Goal: Find specific page/section: Find specific page/section

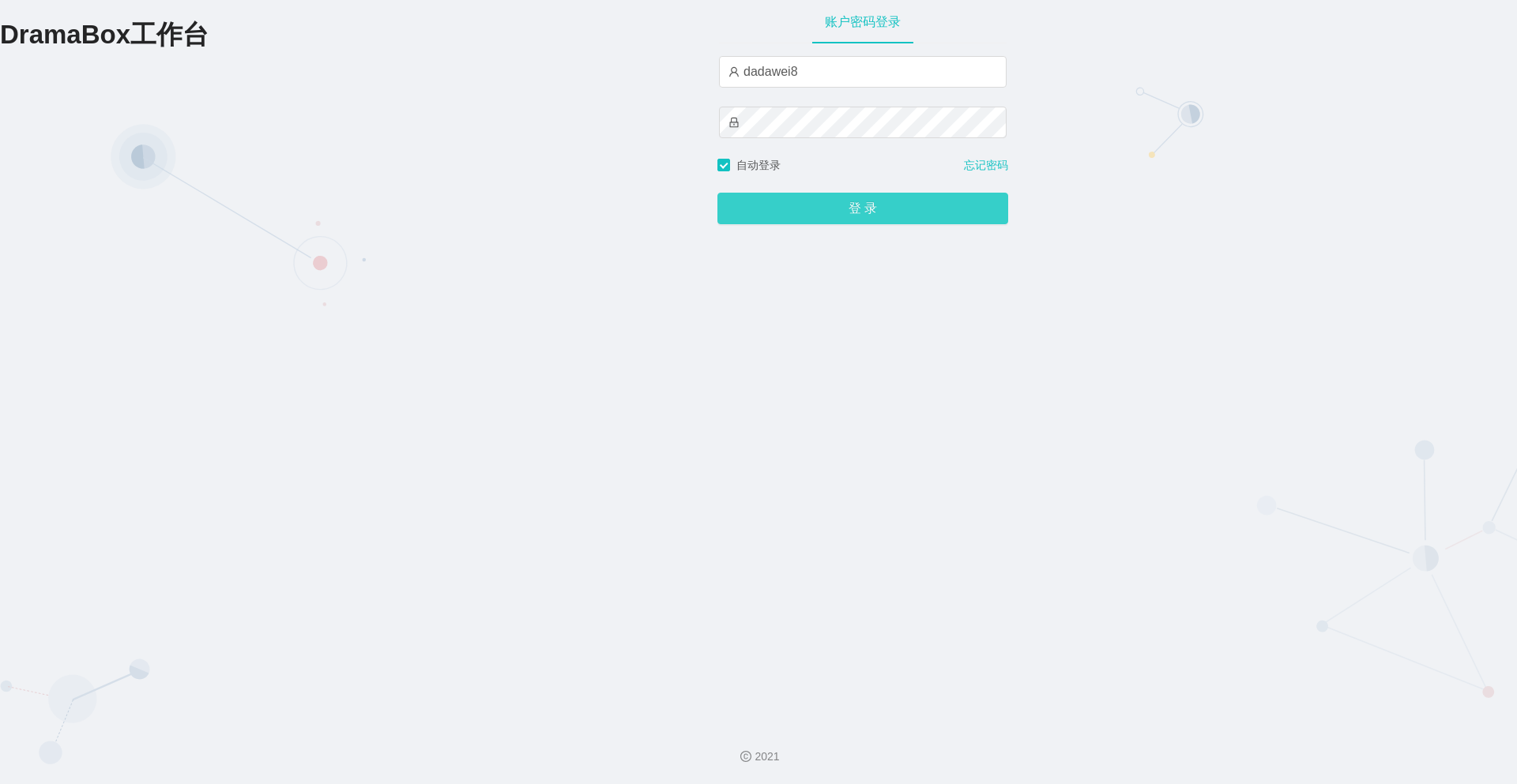
click at [743, 224] on button "登 录" at bounding box center [862, 208] width 291 height 32
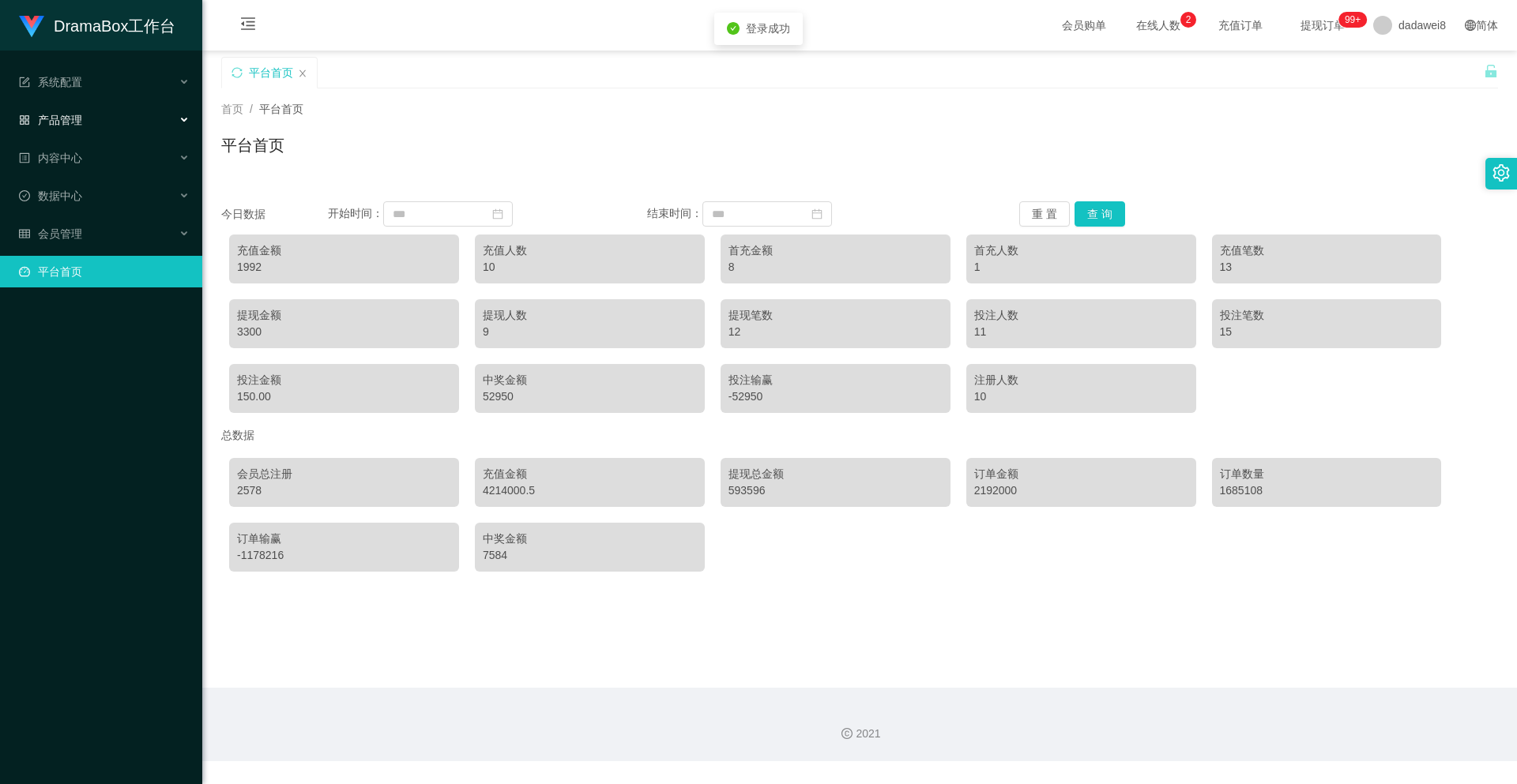
click at [129, 123] on div "产品管理" at bounding box center [101, 119] width 202 height 32
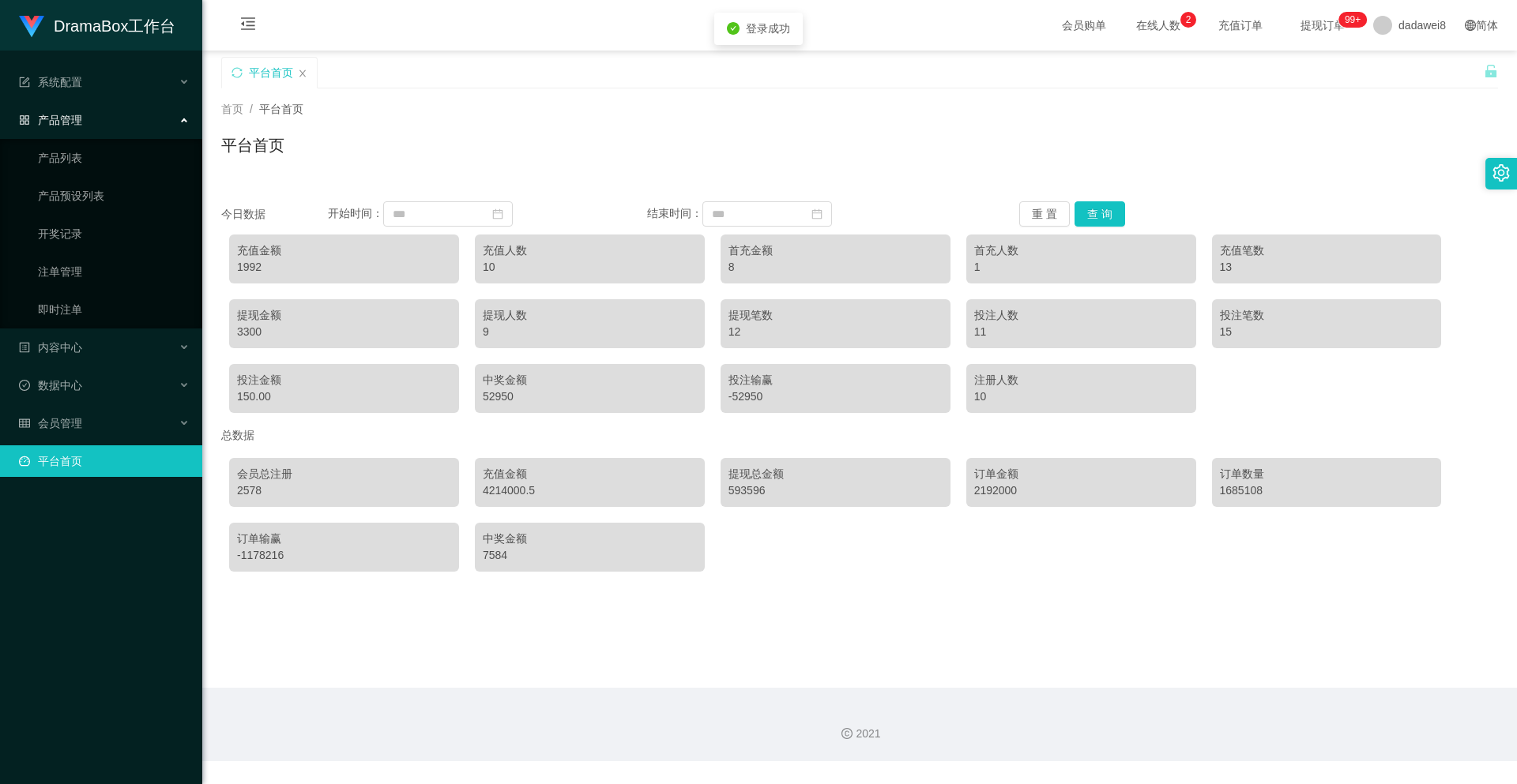
click at [129, 123] on div "产品管理" at bounding box center [101, 119] width 202 height 32
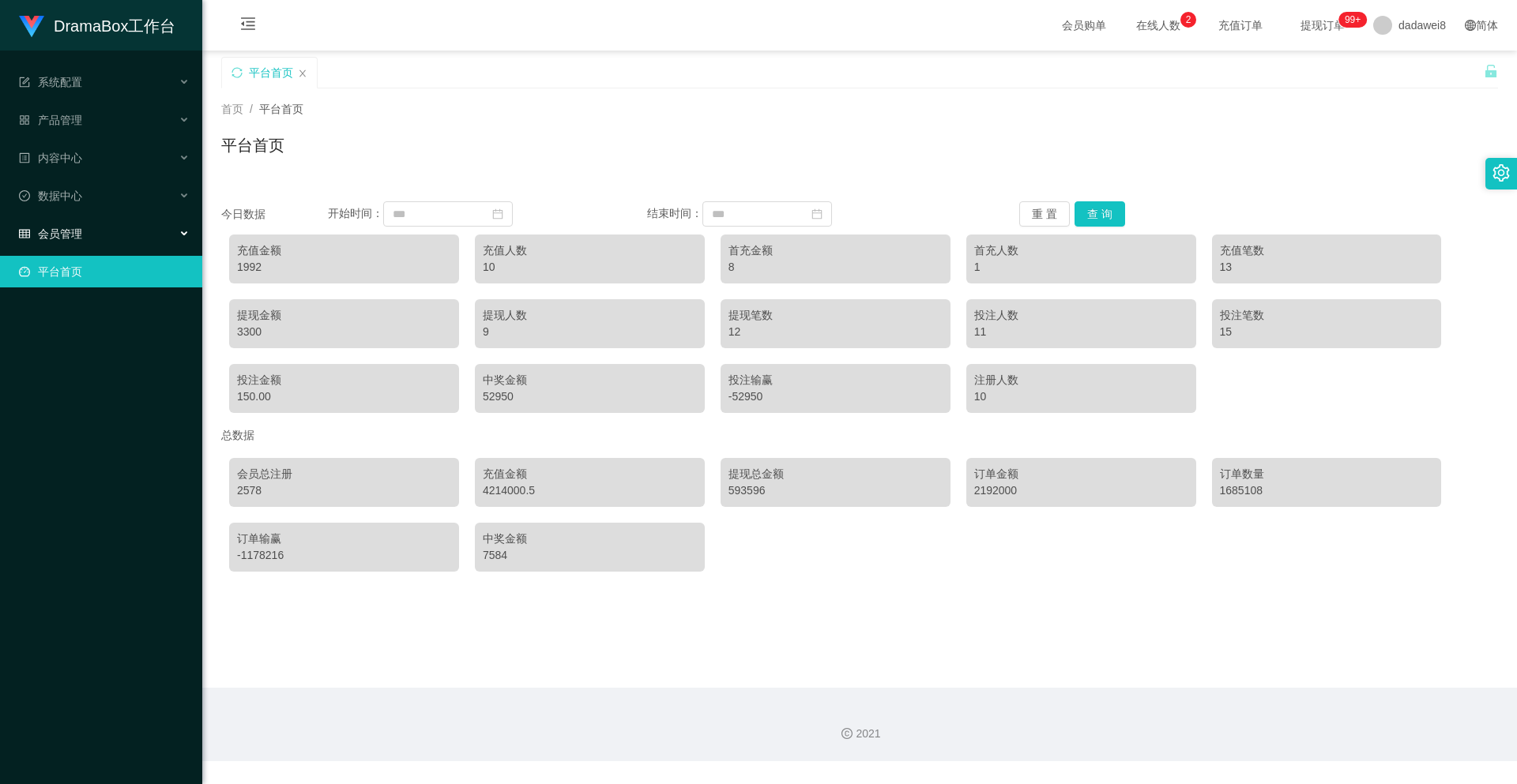
click at [111, 235] on div "会员管理" at bounding box center [101, 233] width 202 height 32
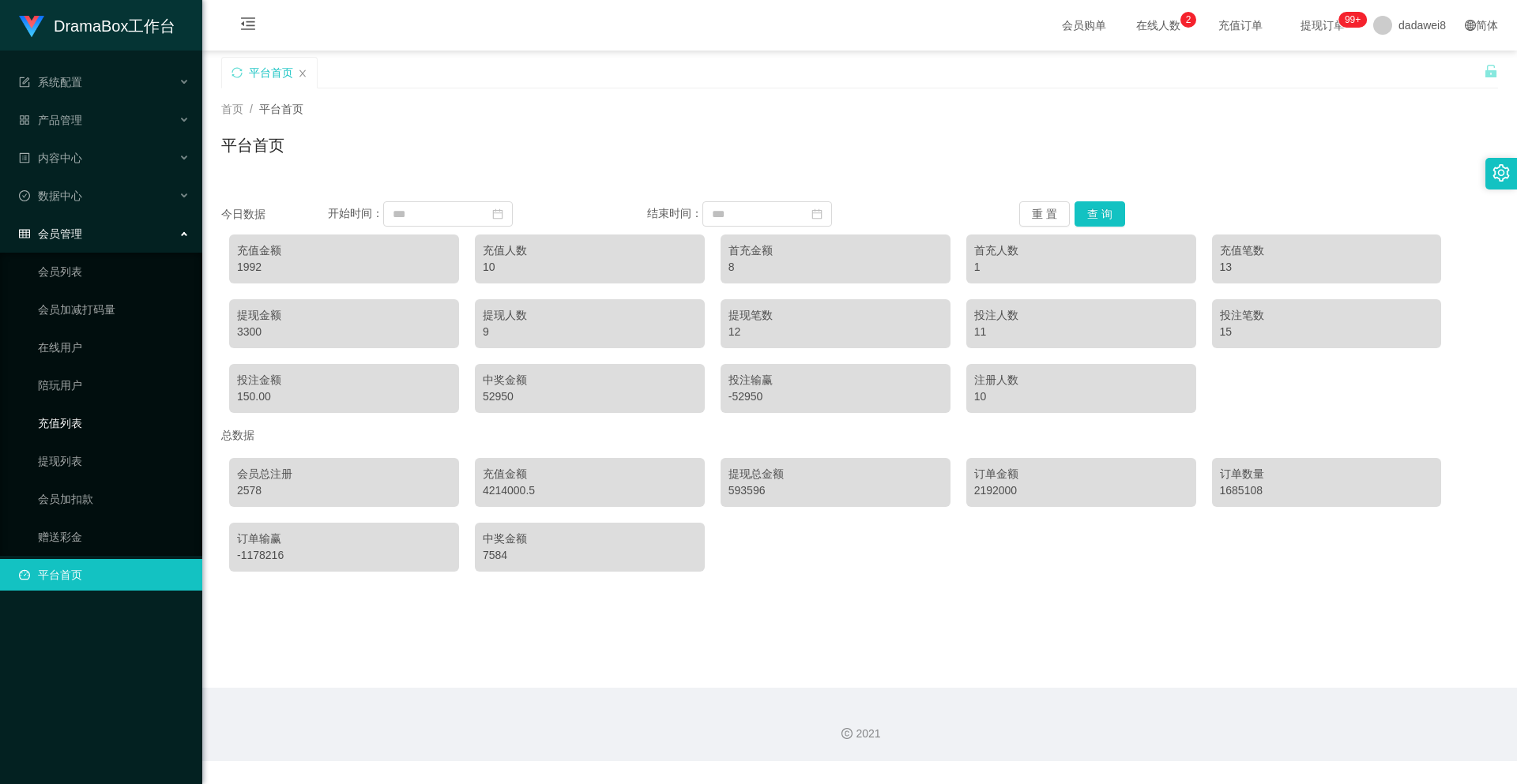
click at [102, 417] on link "充值列表" at bounding box center [114, 424] width 152 height 32
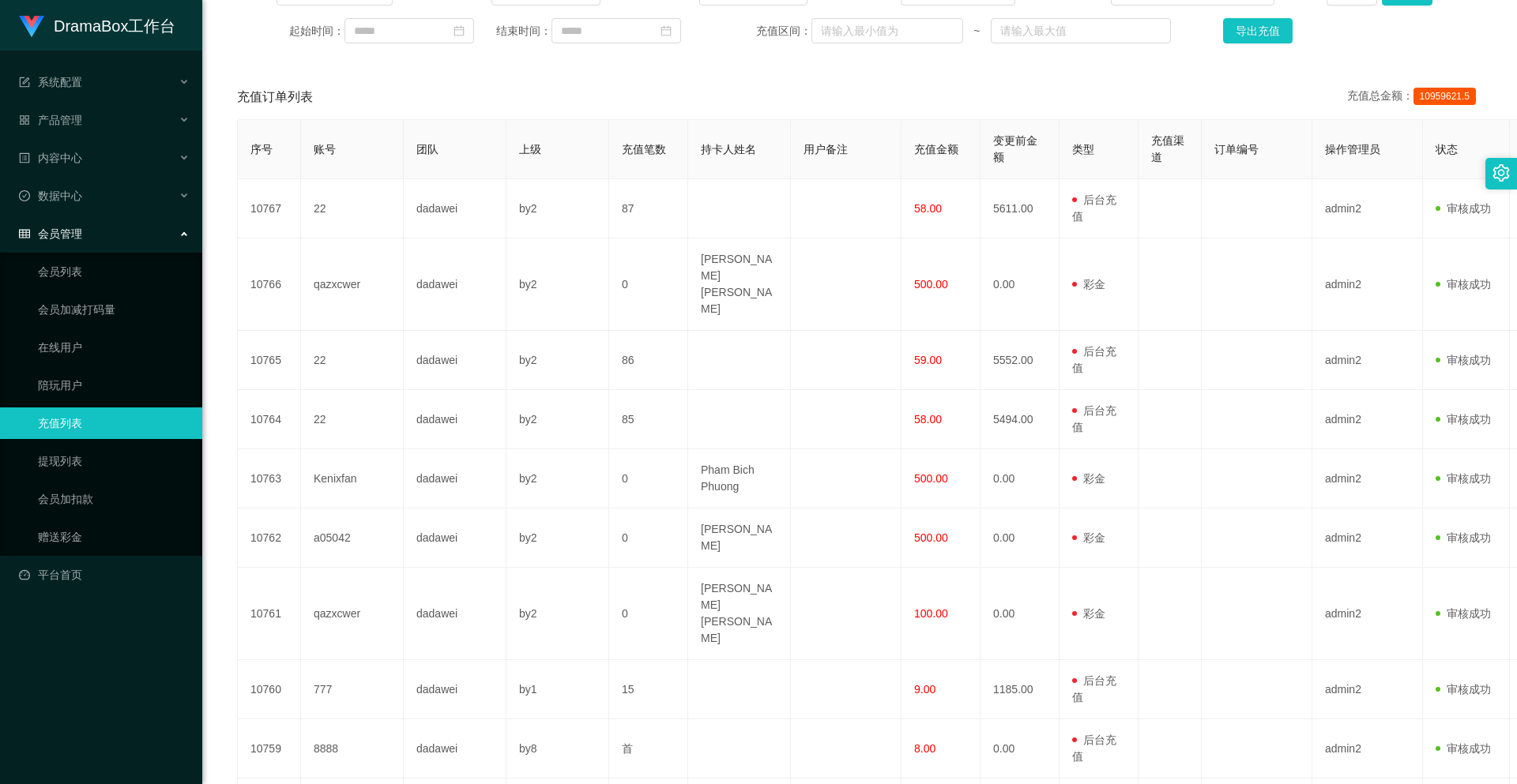
scroll to position [324, 0]
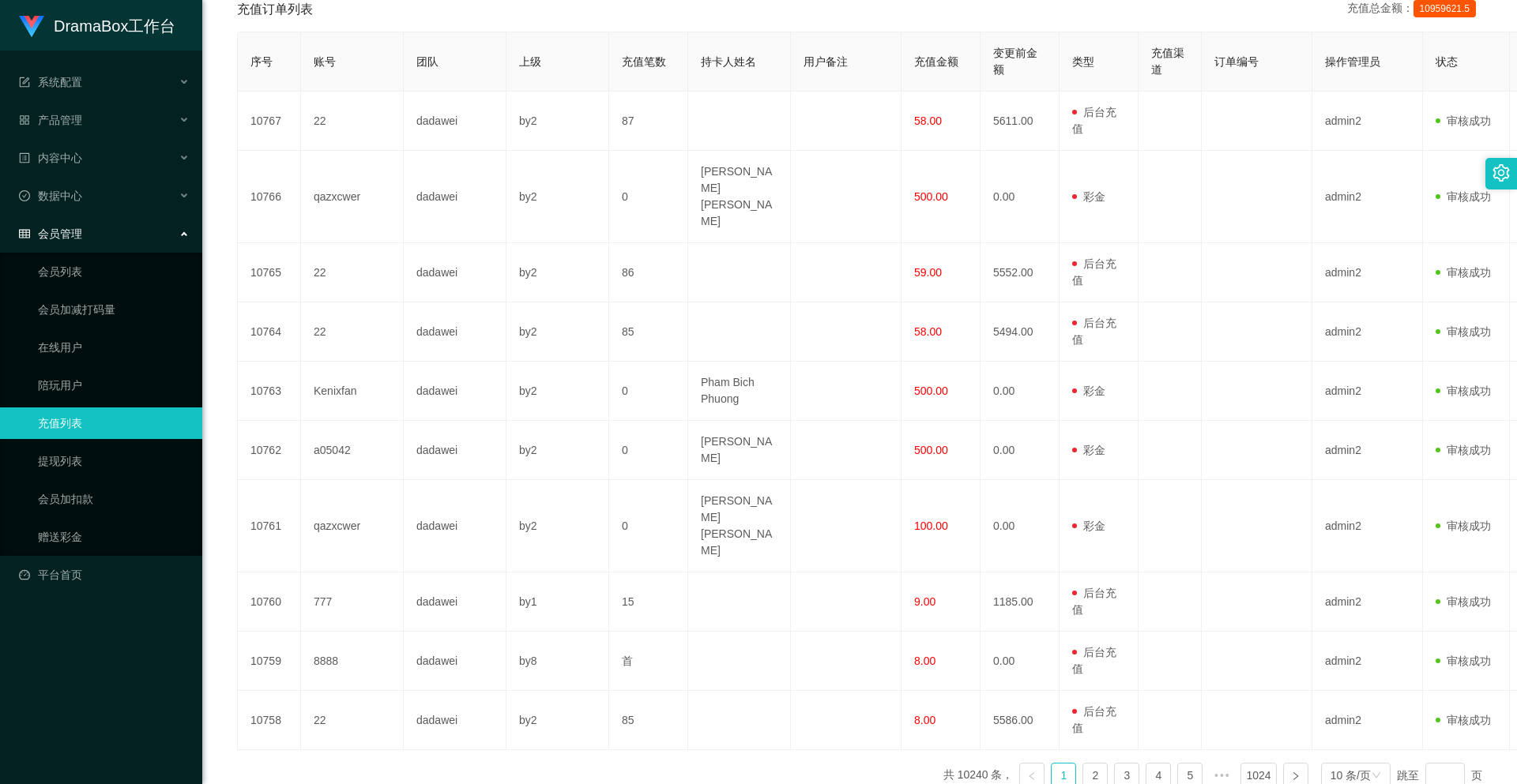
click at [97, 224] on div "会员管理" at bounding box center [101, 233] width 202 height 32
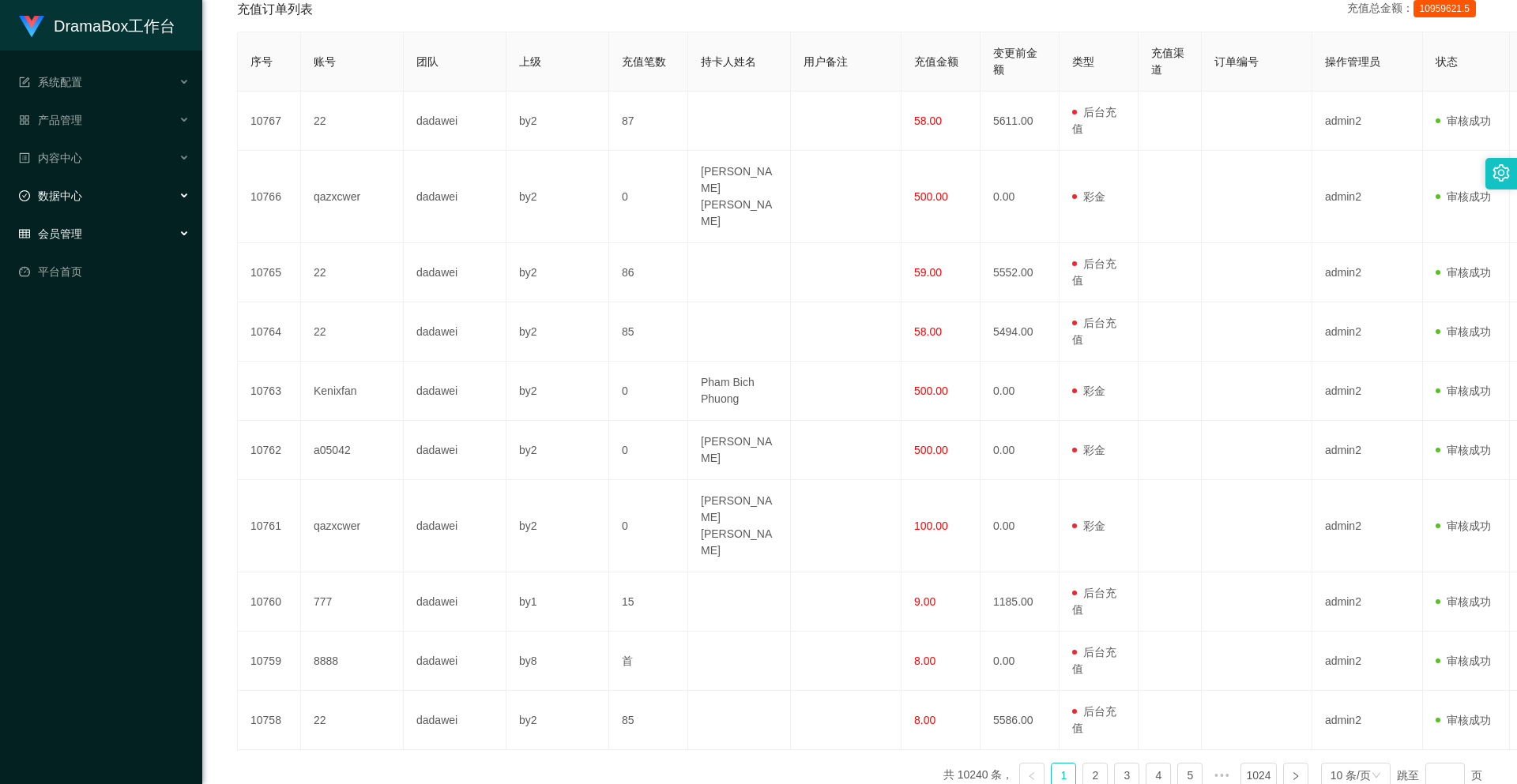
click at [104, 202] on div "数据中心" at bounding box center [101, 195] width 202 height 32
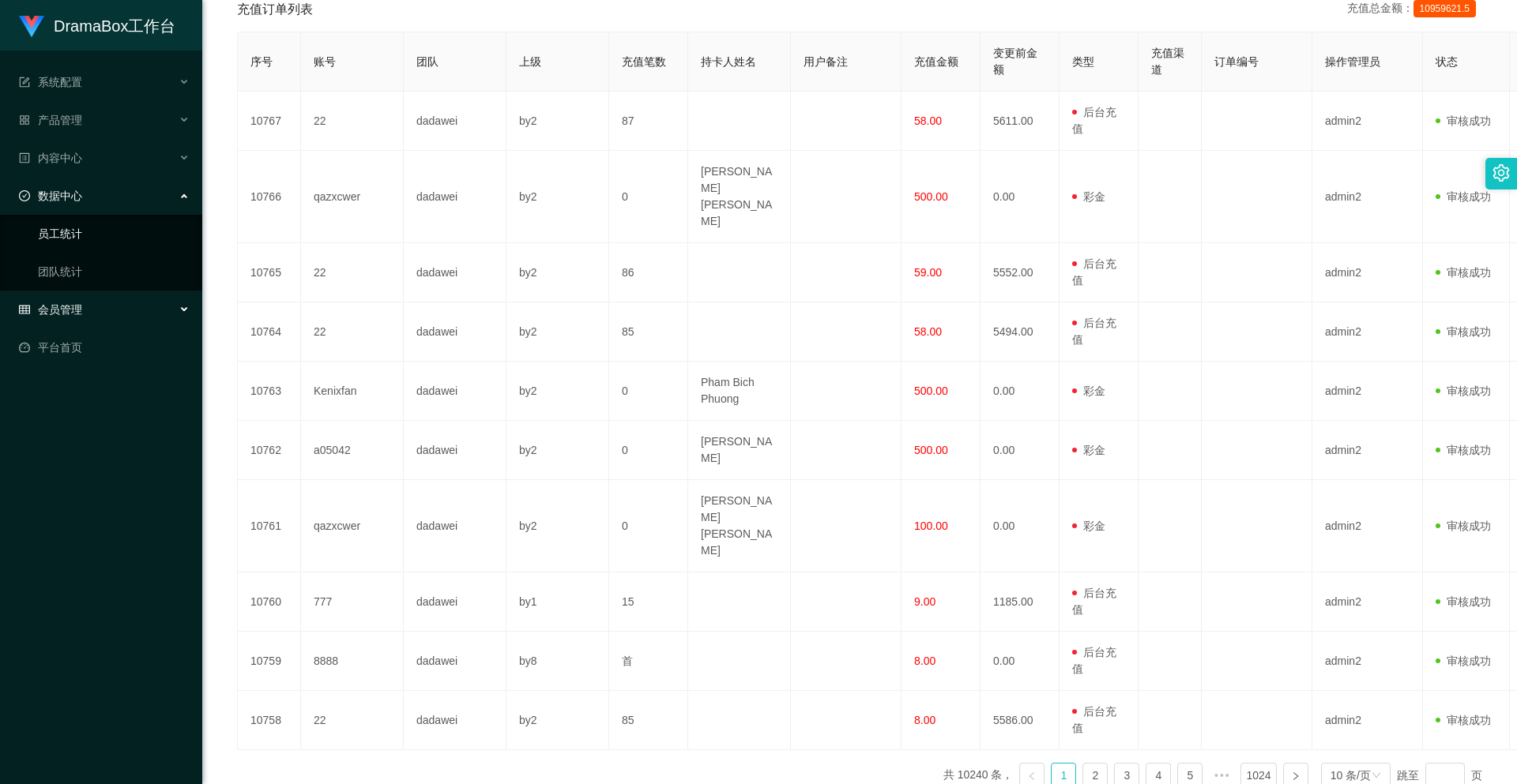
click at [87, 237] on link "员工统计" at bounding box center [114, 233] width 152 height 32
